Goal: Task Accomplishment & Management: Use online tool/utility

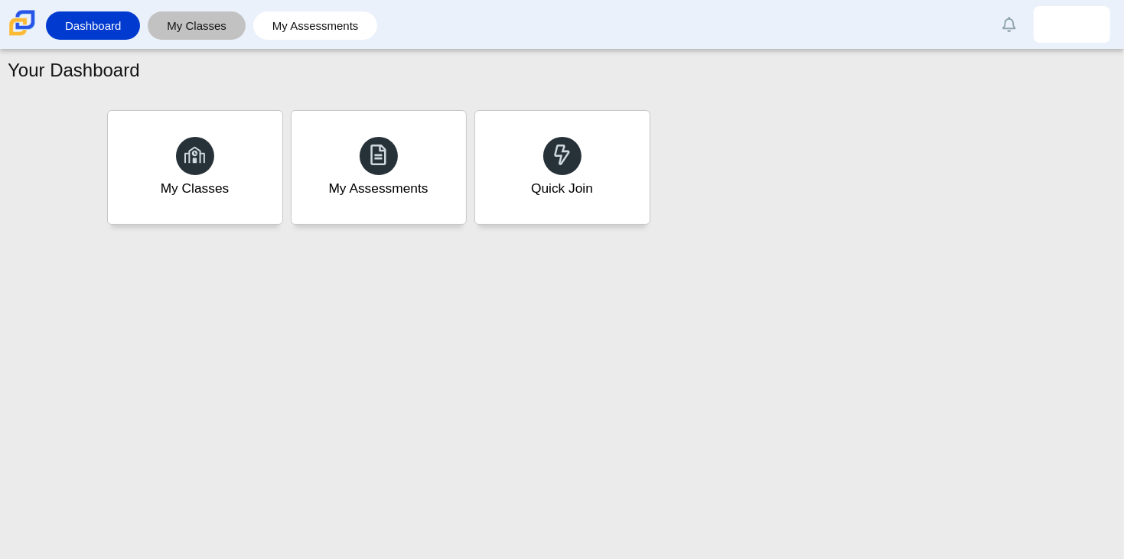
click at [191, 30] on link "My Classes" at bounding box center [196, 25] width 83 height 28
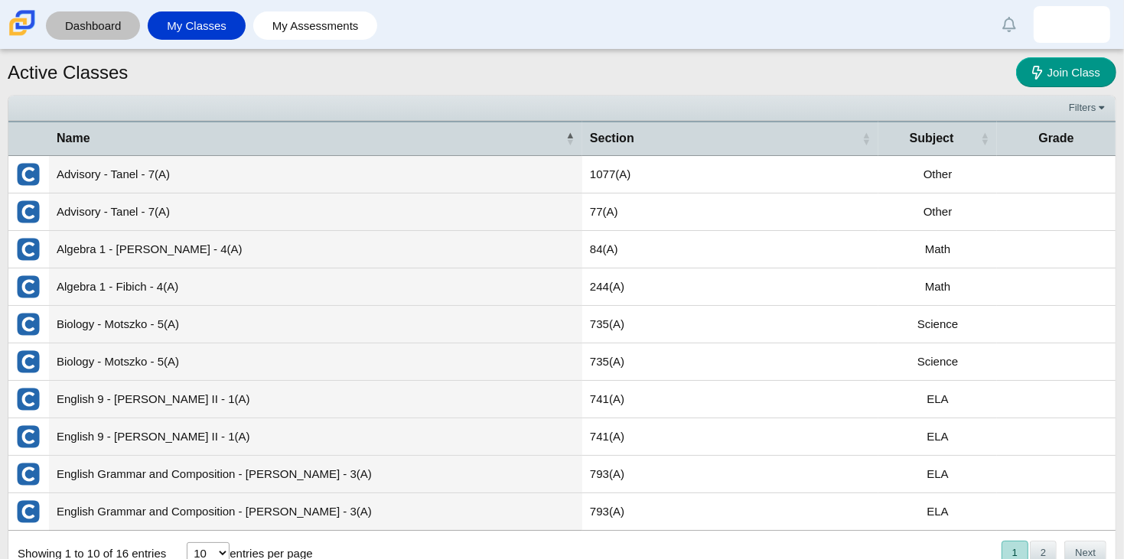
click at [102, 28] on link "Dashboard" at bounding box center [93, 25] width 79 height 28
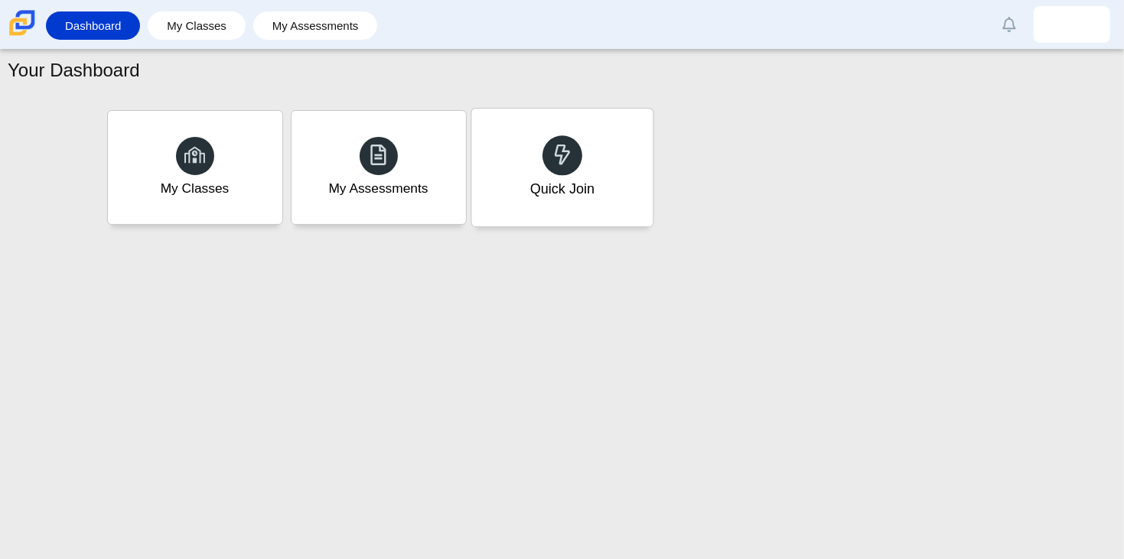
click at [496, 162] on div "Quick Join" at bounding box center [561, 168] width 181 height 118
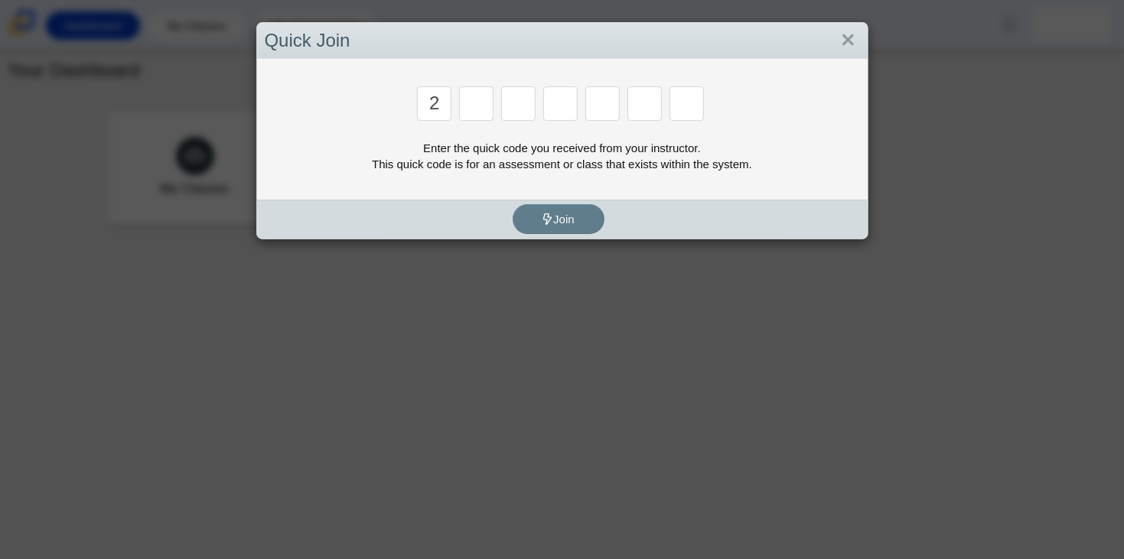
type input "2"
type input "c"
type input "u"
type input "p"
type input "s"
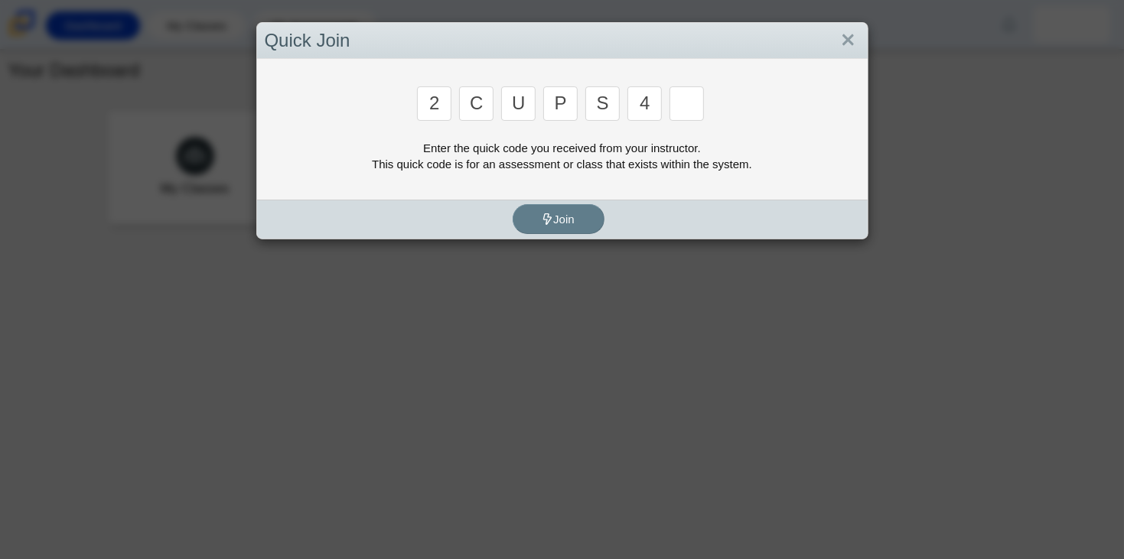
type input "4"
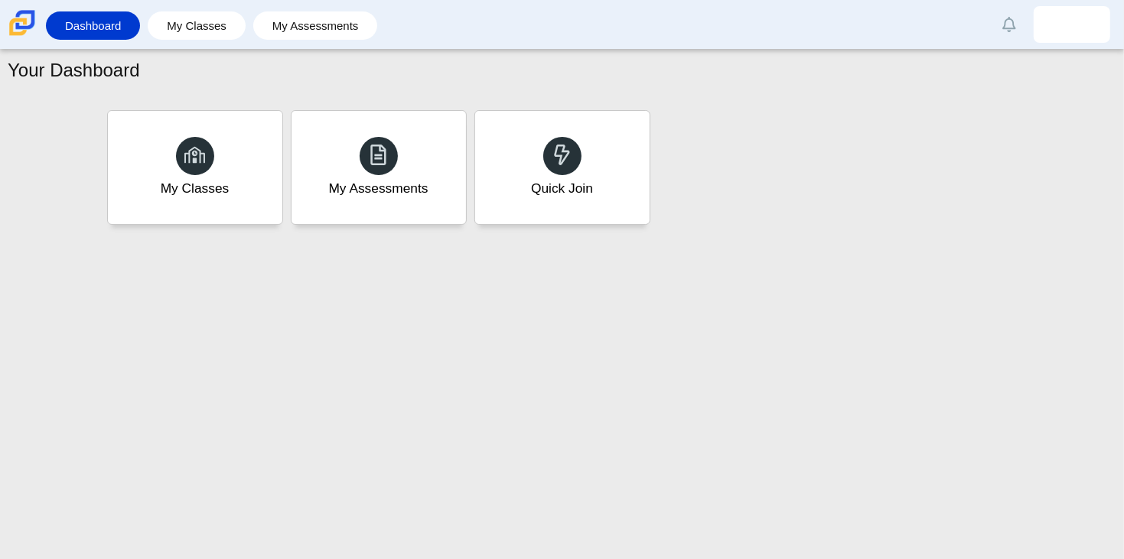
type input "a"
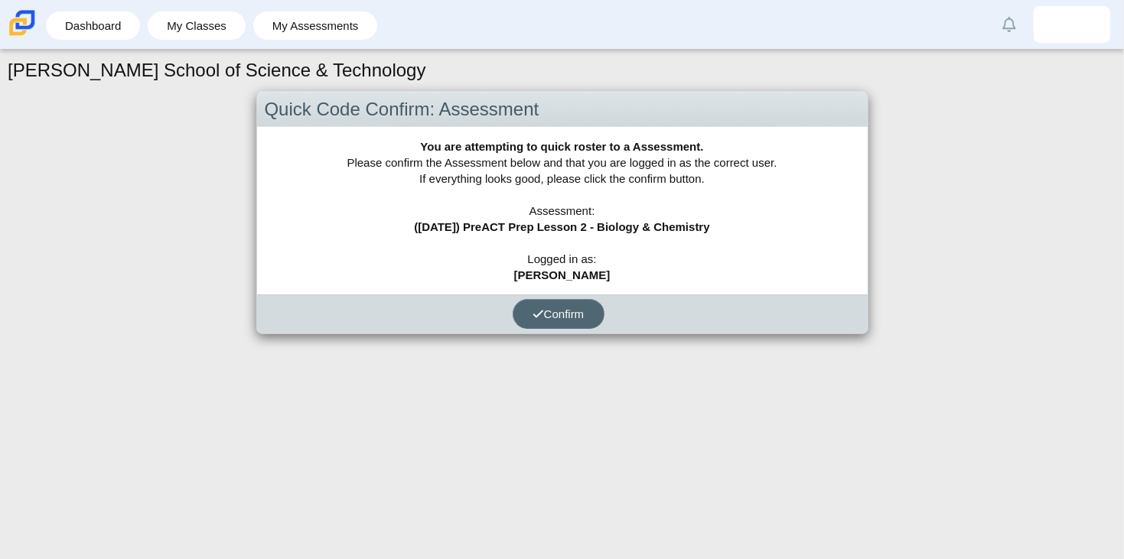
click at [592, 311] on button "Confirm" at bounding box center [558, 314] width 92 height 30
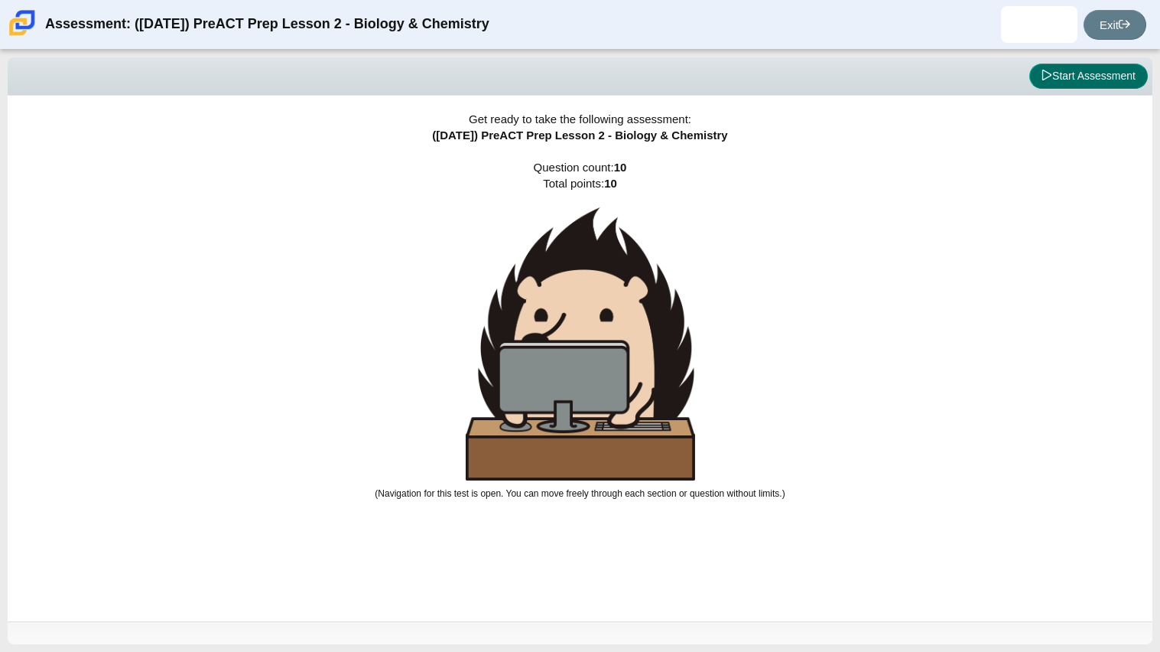
click at [1066, 73] on button "Start Assessment" at bounding box center [1089, 76] width 119 height 26
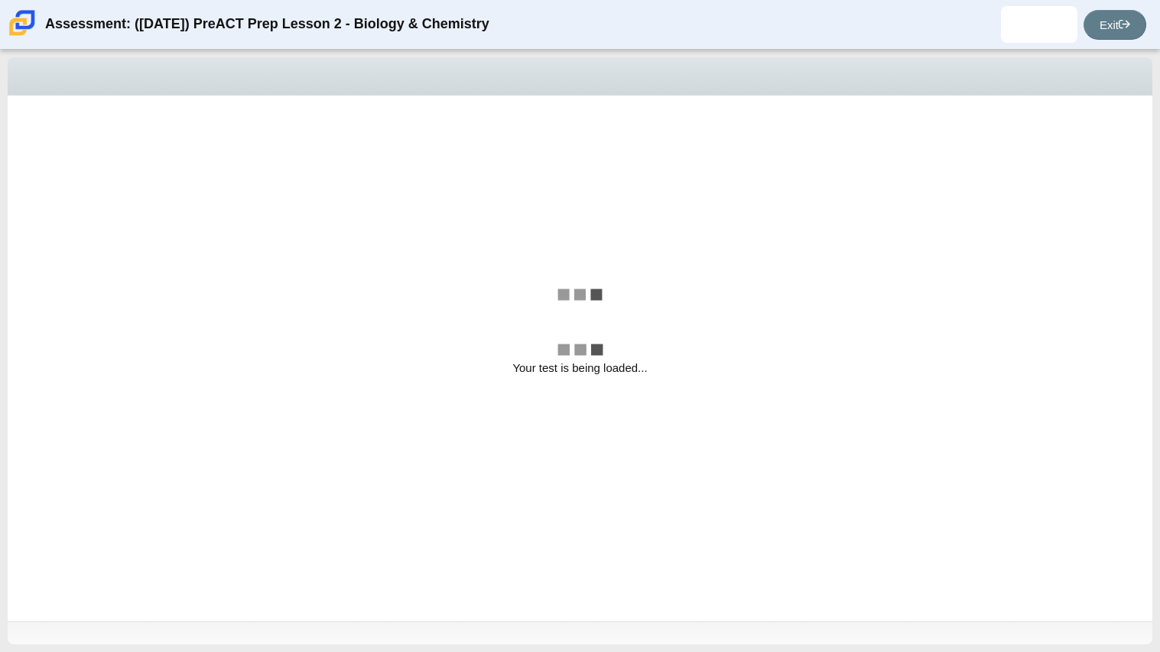
select select "88c27e0d-eae0-4ba9-ac20-9160ce6547ef"
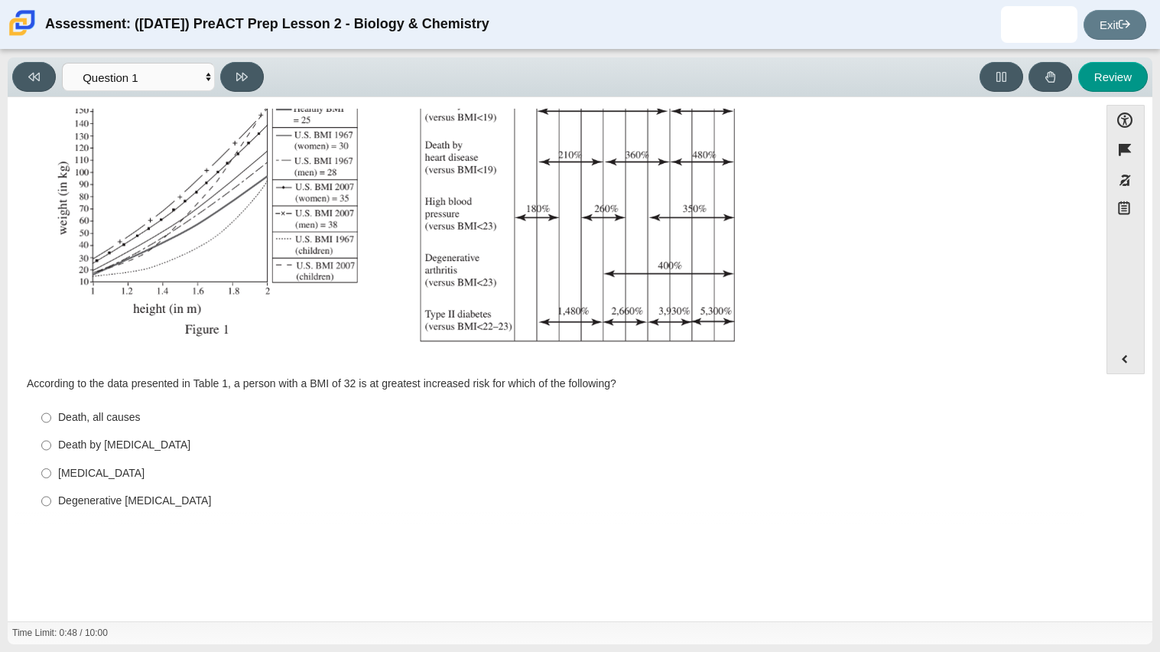
scroll to position [277, 0]
click at [158, 67] on select "Questions Question 1 Question 2 Question 3 Question 4 Question 5 Question 6 Que…" at bounding box center [138, 77] width 153 height 28
click at [347, 58] on div "Viewing Question 1 of 10 in Pacing Mode Questions Question 1 Question 2 Questio…" at bounding box center [580, 77] width 1145 height 40
